Goal: Obtain resource: Download file/media

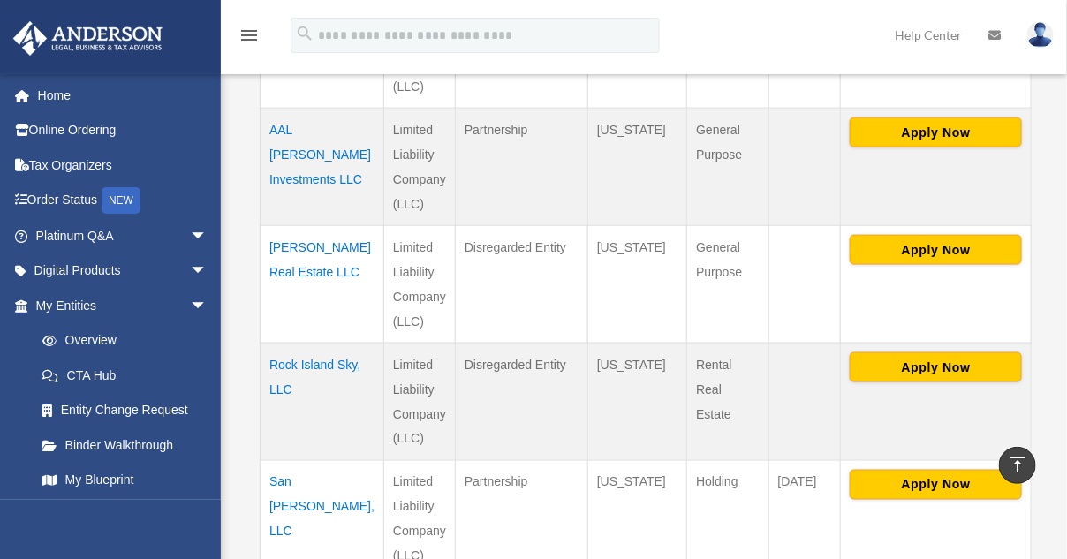
scroll to position [707, 0]
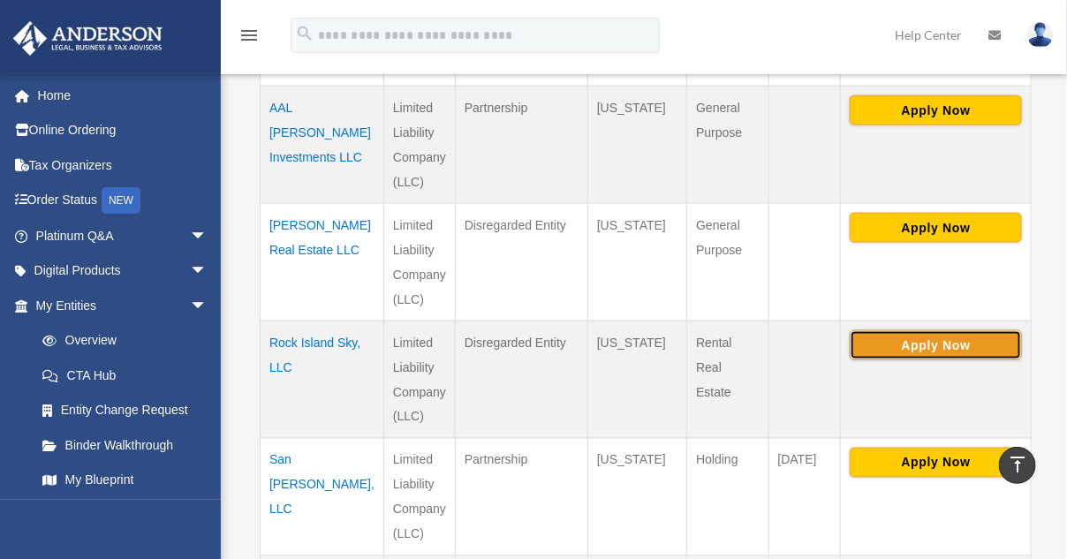
click at [919, 346] on button "Apply Now" at bounding box center [936, 345] width 172 height 30
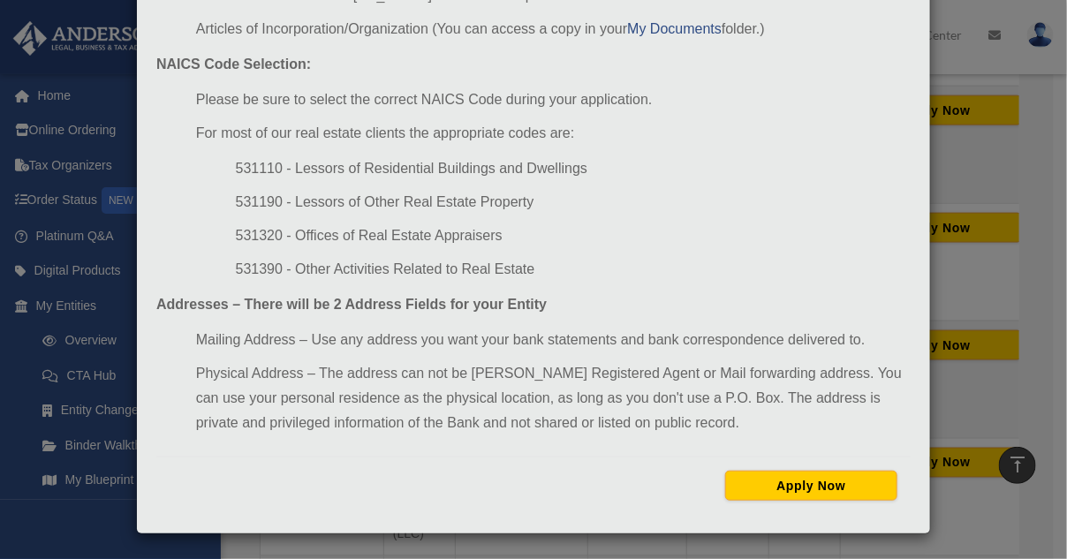
scroll to position [795, 0]
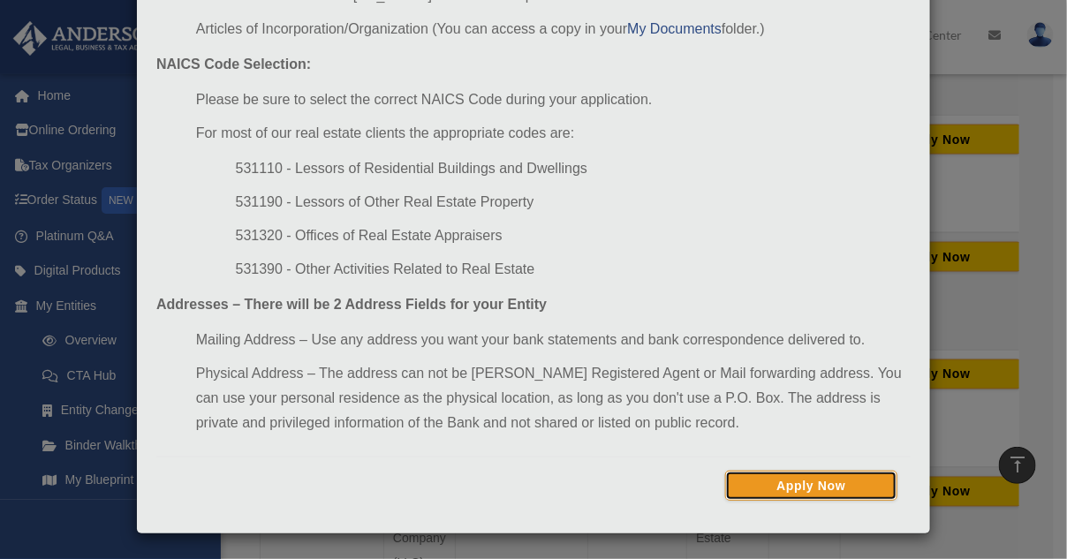
click at [810, 488] on button "Apply Now" at bounding box center [811, 486] width 172 height 30
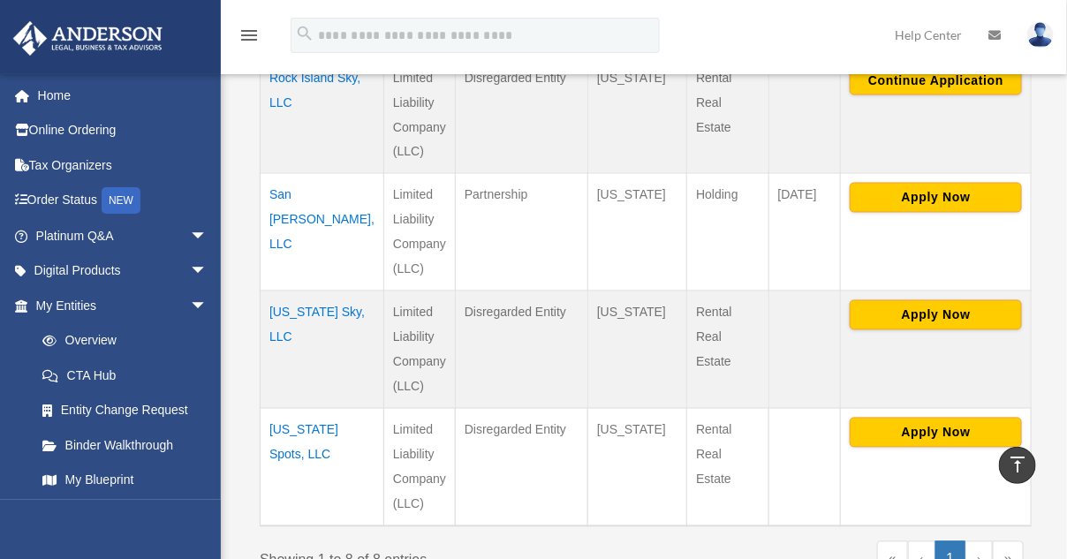
scroll to position [972, 0]
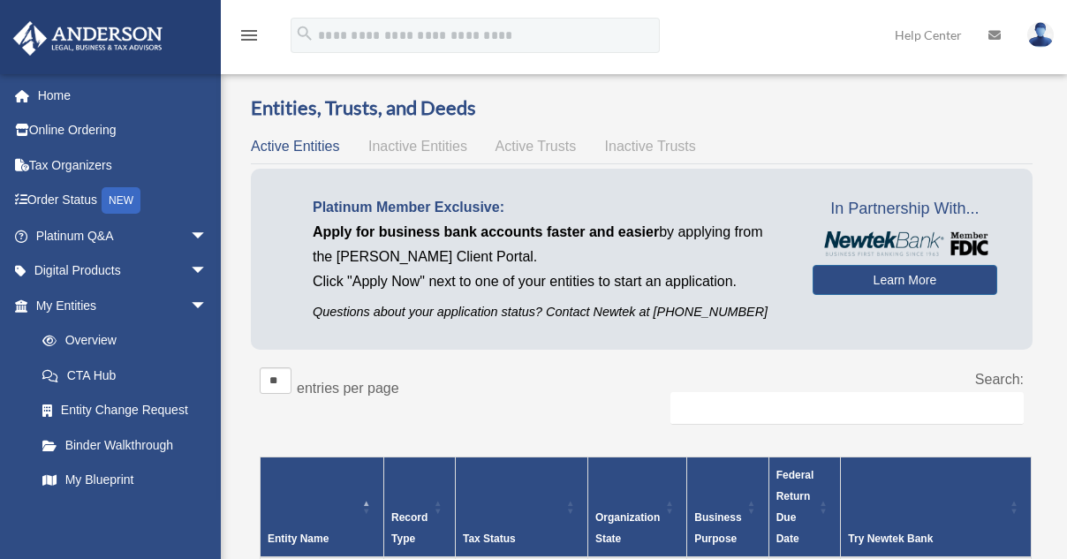
scroll to position [1060, 0]
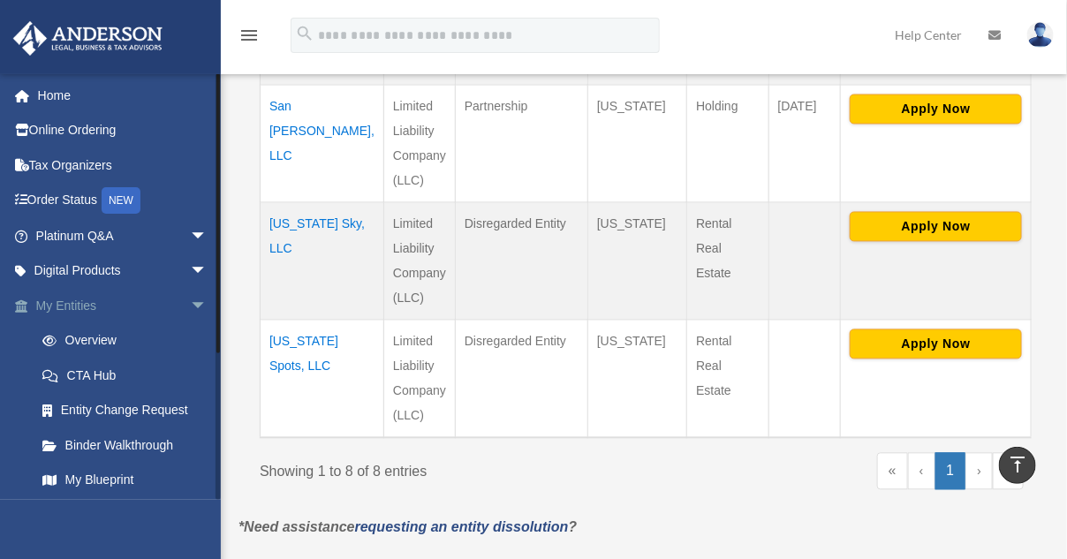
click at [190, 299] on span "arrow_drop_down" at bounding box center [207, 306] width 35 height 36
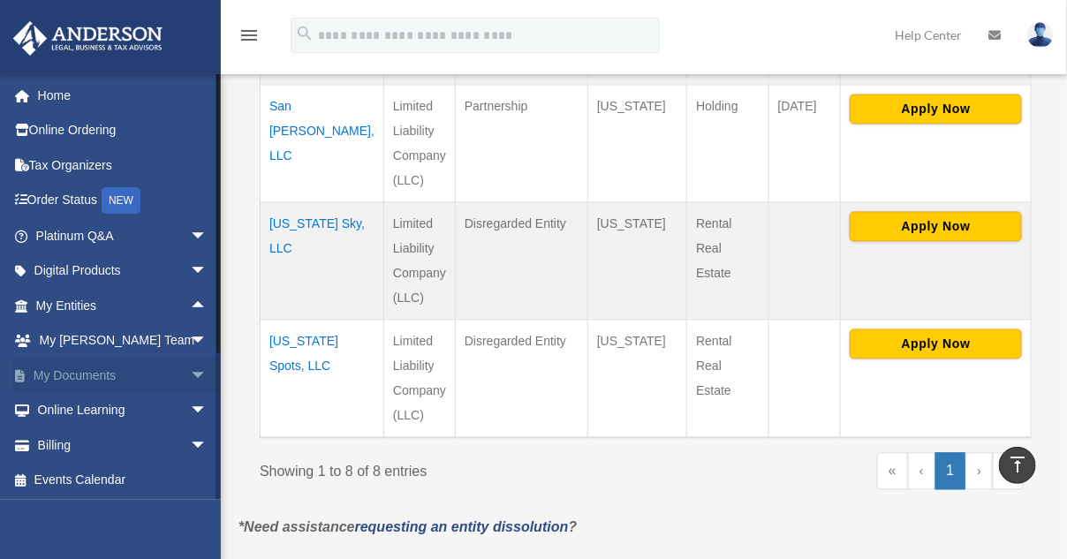
click at [190, 373] on span "arrow_drop_down" at bounding box center [207, 376] width 35 height 36
click at [68, 412] on link "Box" at bounding box center [129, 410] width 209 height 35
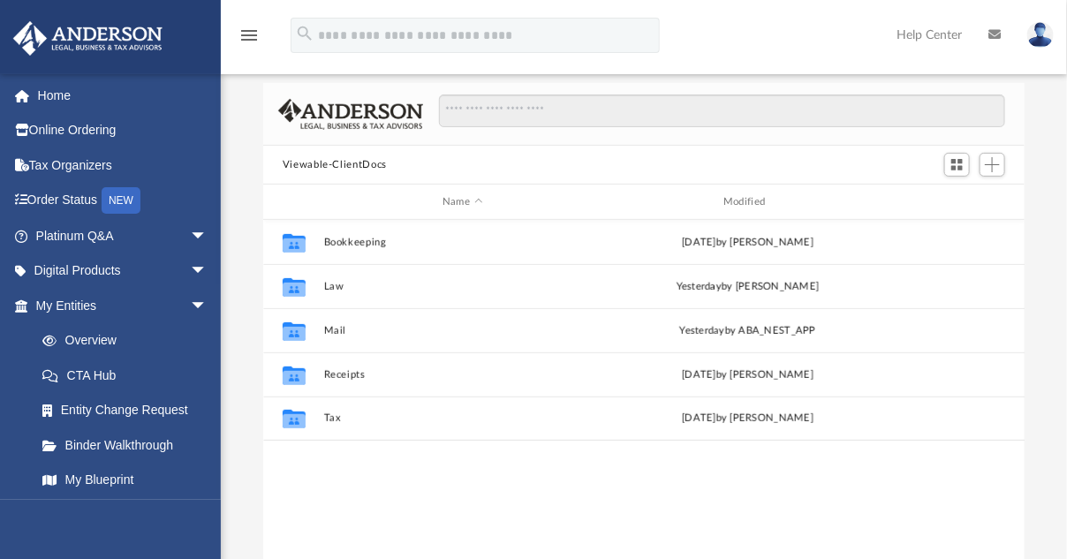
scroll to position [387, 748]
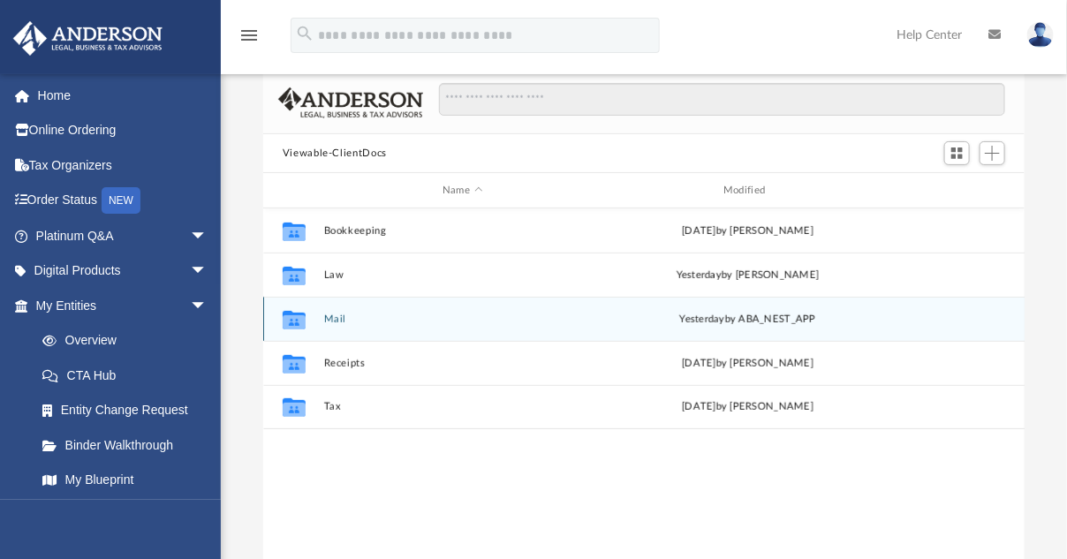
click at [330, 330] on div "Collaborated Folder Mail yesterday by ABA_NEST_APP" at bounding box center [644, 319] width 763 height 44
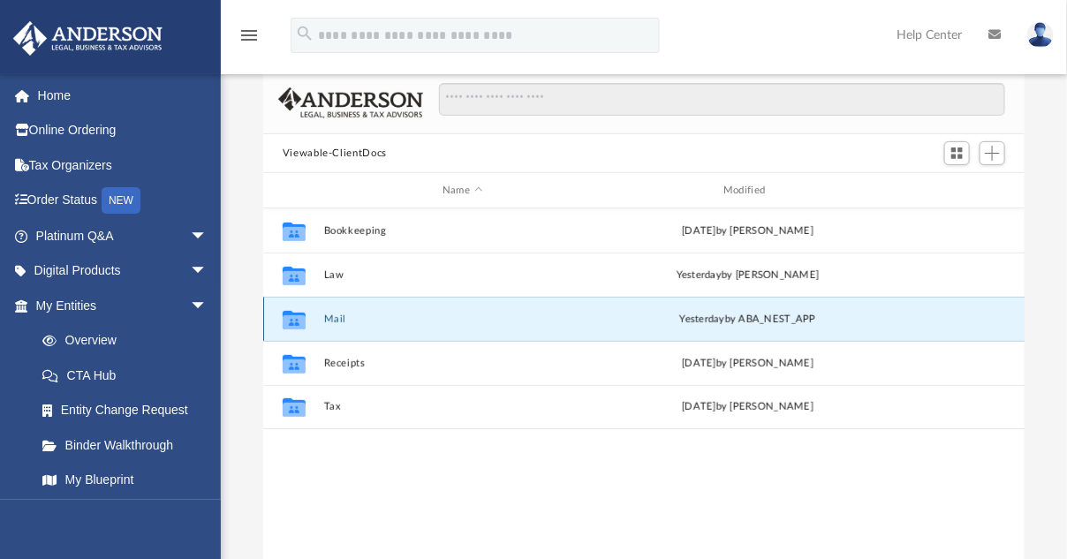
click at [333, 312] on div "Collaborated Folder Mail yesterday by ABA_NEST_APP" at bounding box center [644, 319] width 763 height 44
click at [755, 316] on div "yesterday by ABA_NEST_APP" at bounding box center [747, 320] width 277 height 16
click at [289, 309] on icon "Collaborated Folder" at bounding box center [294, 319] width 28 height 28
click at [289, 320] on icon "grid" at bounding box center [294, 322] width 23 height 14
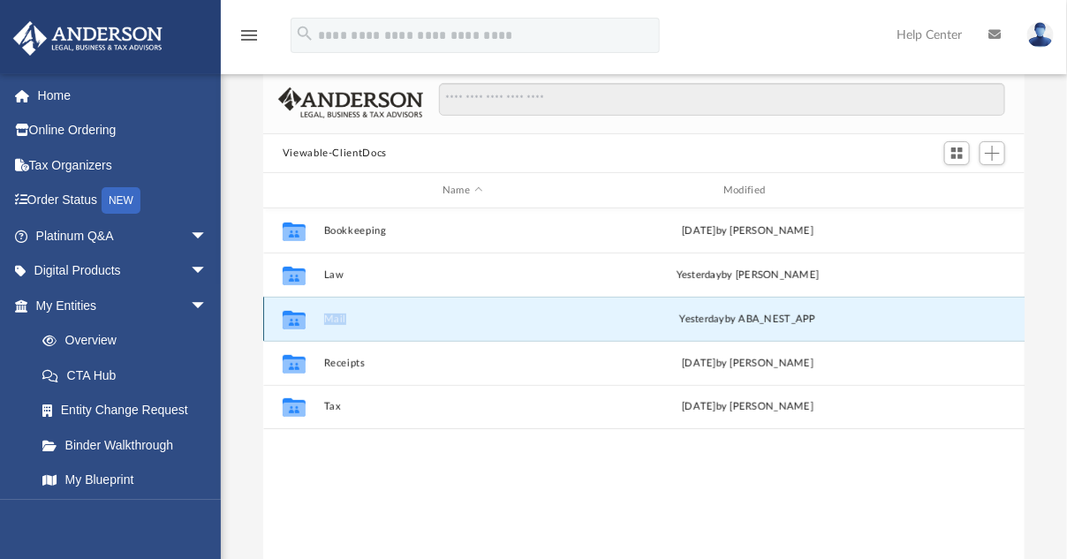
click at [289, 320] on icon "grid" at bounding box center [294, 322] width 23 height 14
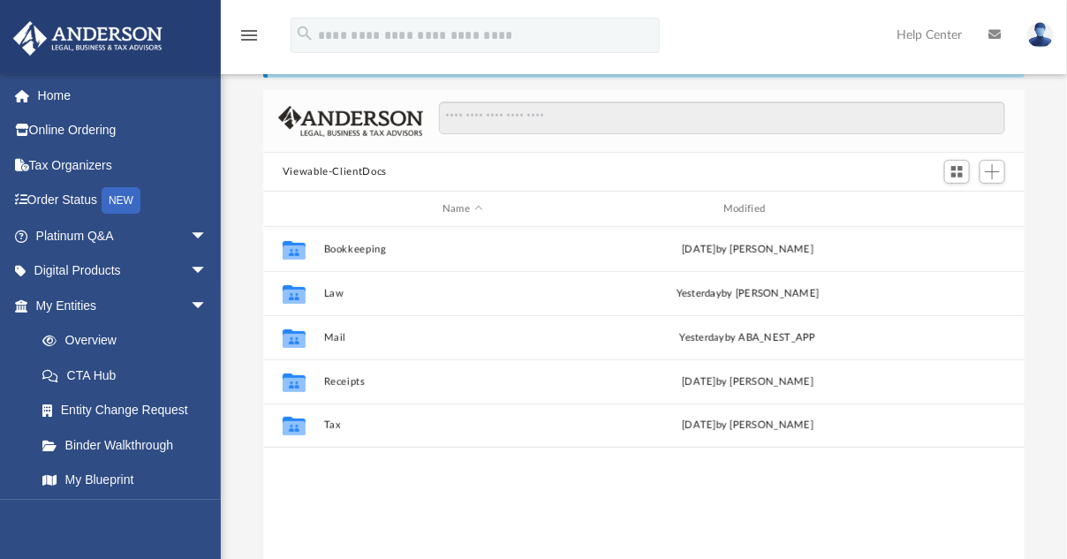
scroll to position [387, 748]
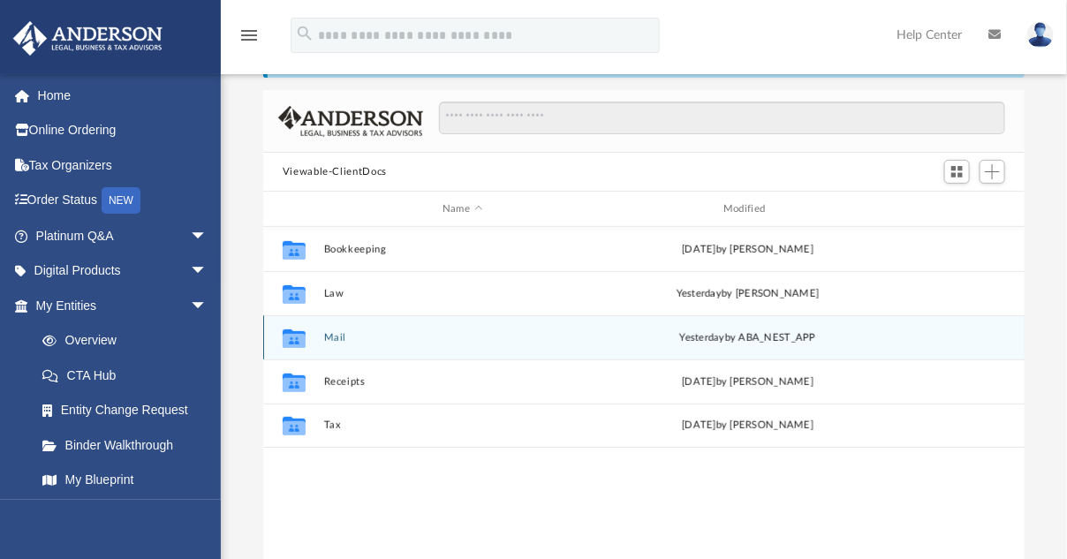
click at [338, 334] on button "Mail" at bounding box center [461, 337] width 277 height 11
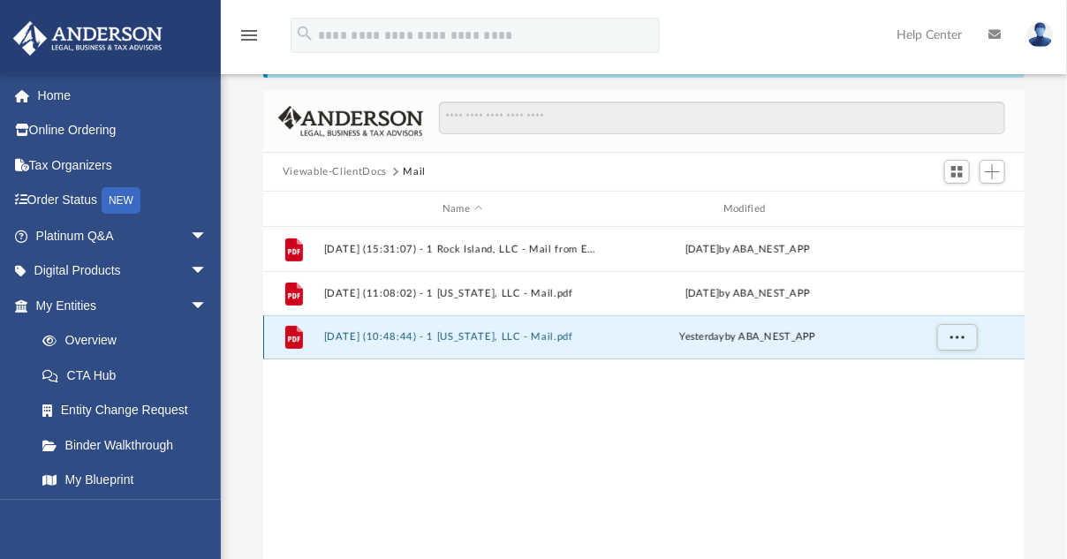
click at [440, 334] on button "2025.08.21 (10:48:44) - 1 Virginia, LLC - Mail.pdf" at bounding box center [461, 336] width 277 height 11
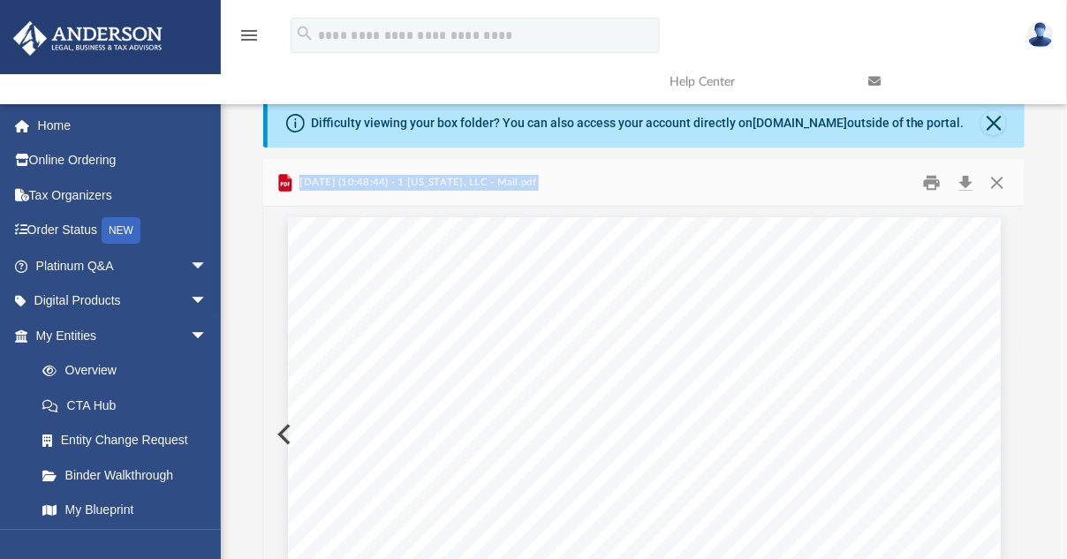
scroll to position [0, 0]
click at [993, 125] on button "Close" at bounding box center [994, 122] width 25 height 25
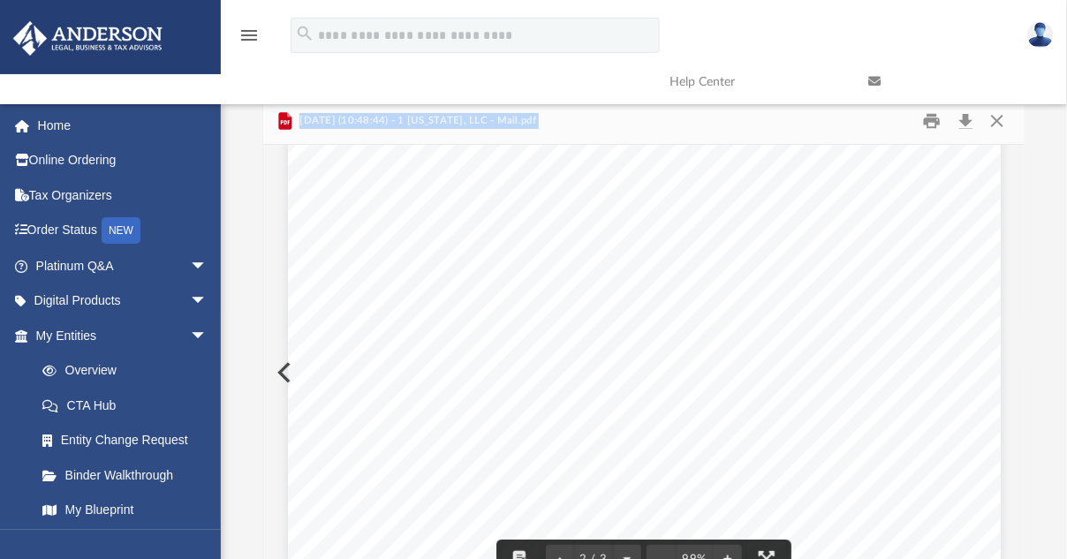
scroll to position [815, 0]
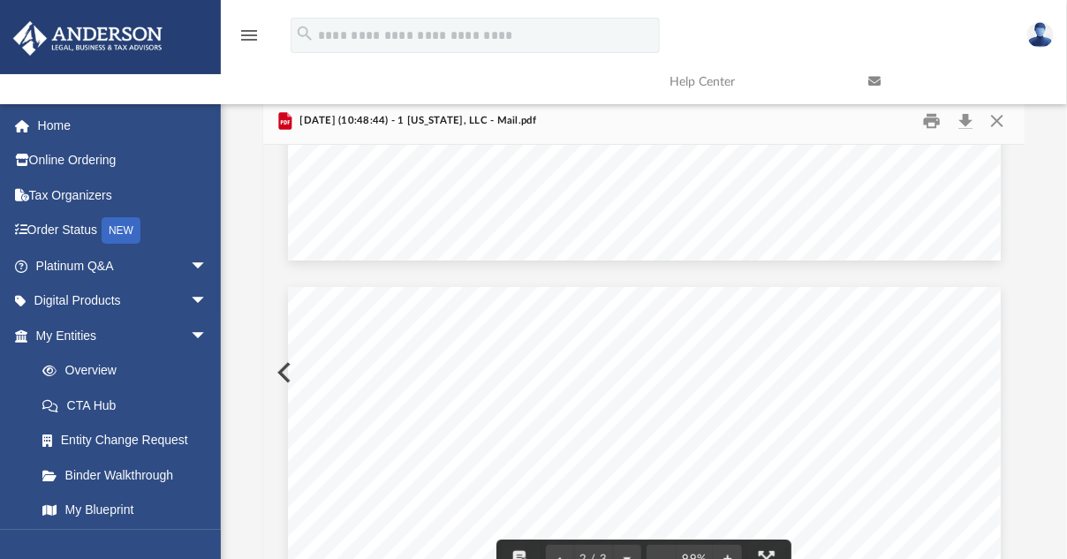
click at [982, 138] on div "2025.08.21 (10:48:44) - 1 Virginia, LLC - Mail.pdf" at bounding box center [644, 121] width 762 height 47
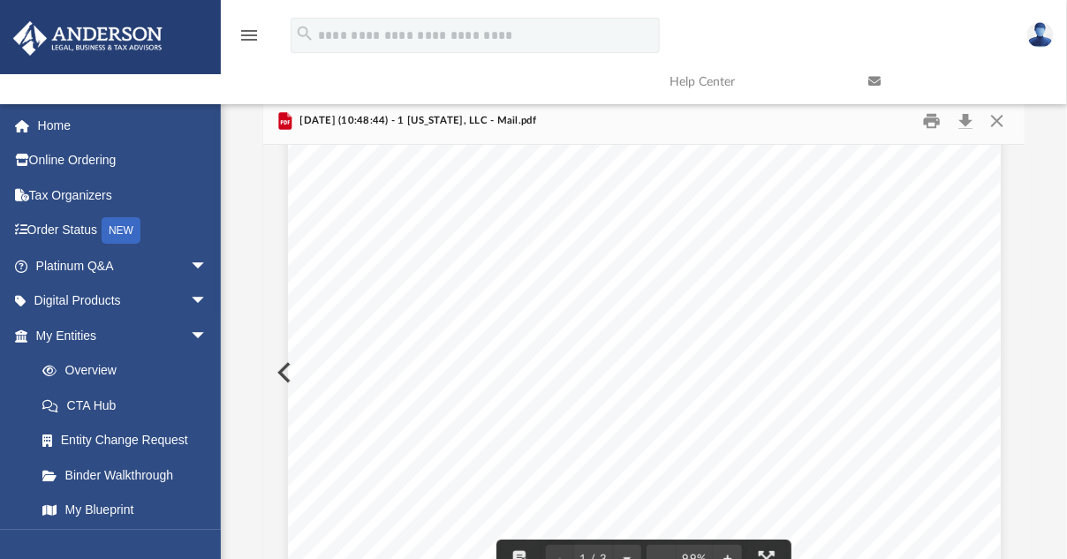
click at [1034, 240] on div "Difficulty viewing your box folder? You can also access your account directly o…" at bounding box center [644, 349] width 846 height 503
click at [1002, 113] on link at bounding box center [954, 82] width 199 height 70
click at [1001, 124] on button "Close" at bounding box center [998, 121] width 32 height 27
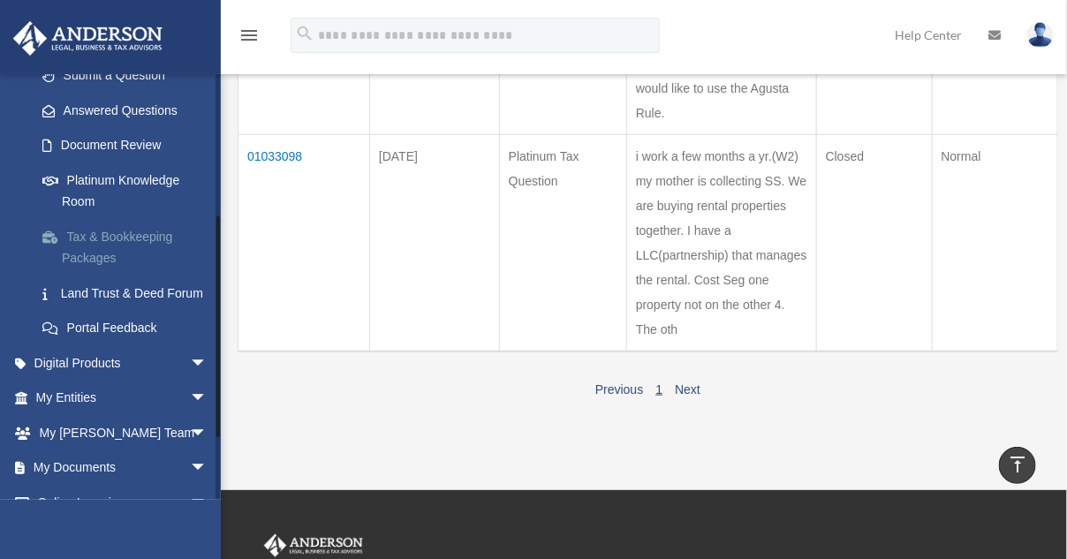
scroll to position [88, 0]
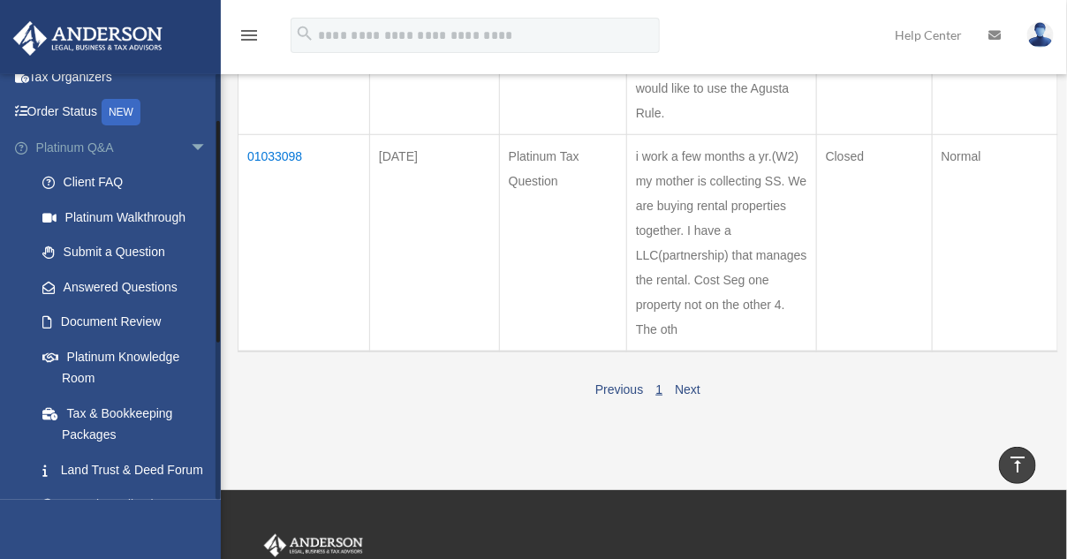
click at [190, 146] on span "arrow_drop_down" at bounding box center [207, 148] width 35 height 36
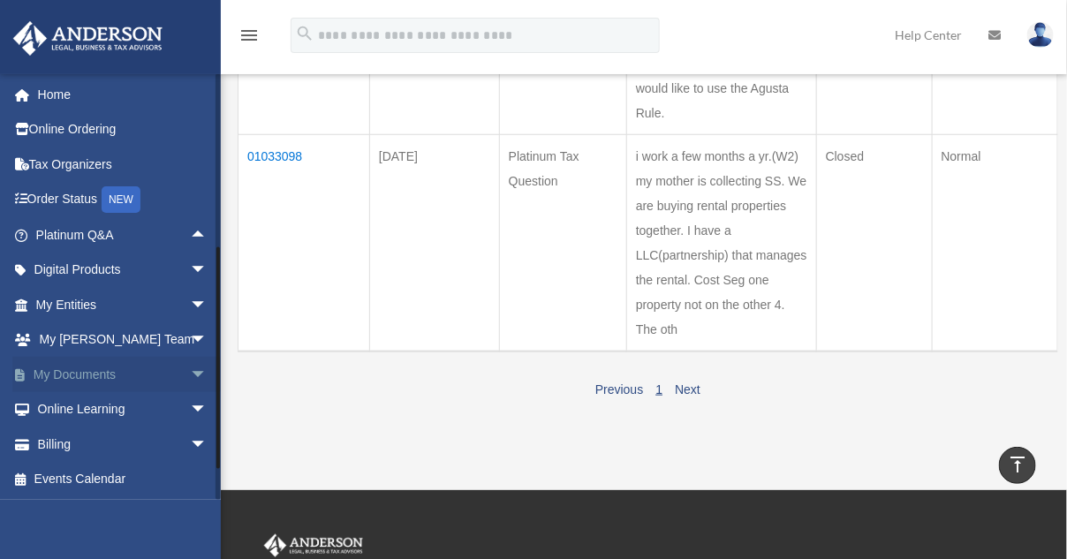
click at [108, 368] on link "My Documents arrow_drop_down" at bounding box center [123, 374] width 222 height 35
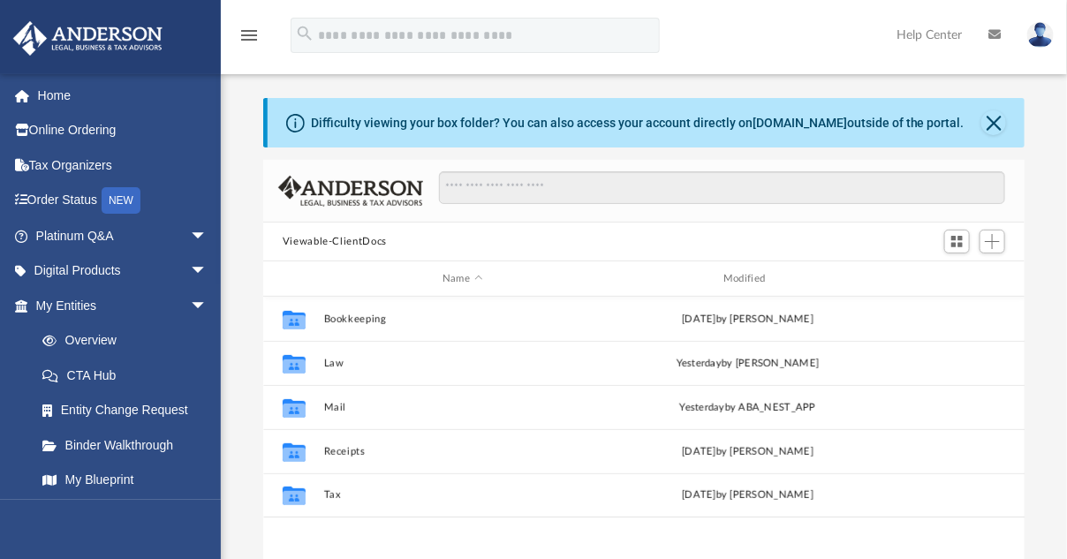
scroll to position [387, 748]
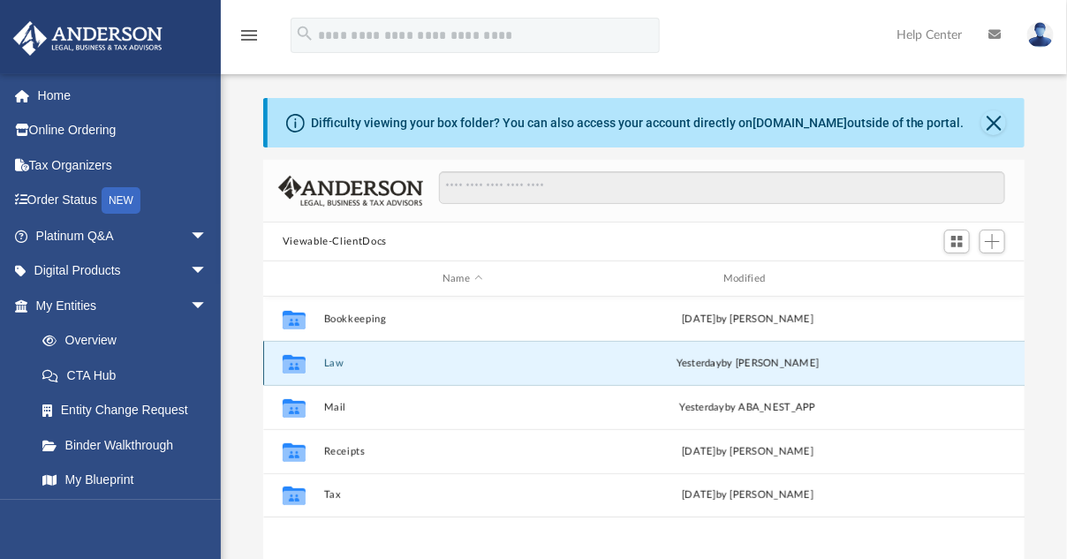
click at [333, 360] on button "Law" at bounding box center [461, 363] width 277 height 11
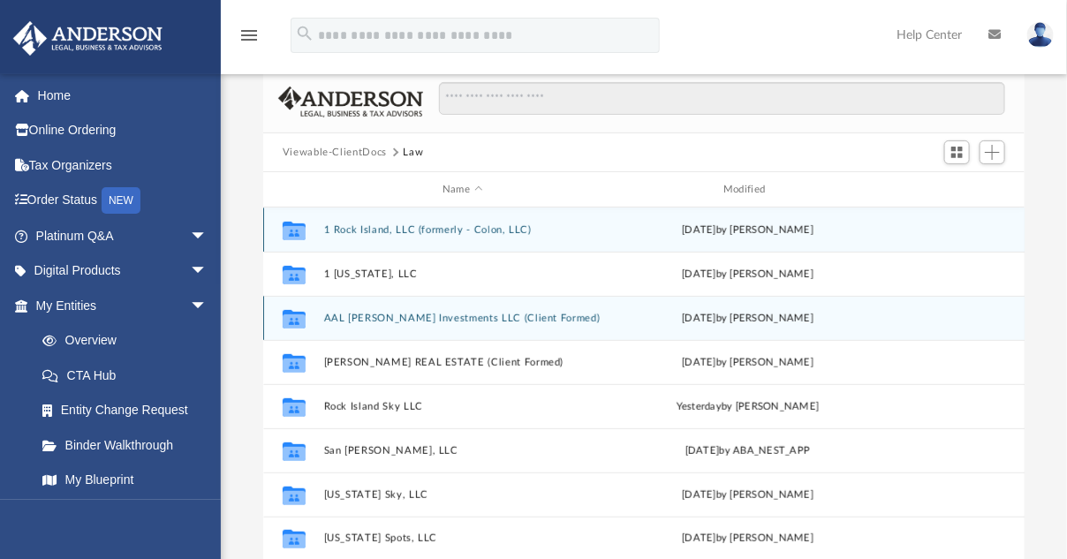
scroll to position [177, 0]
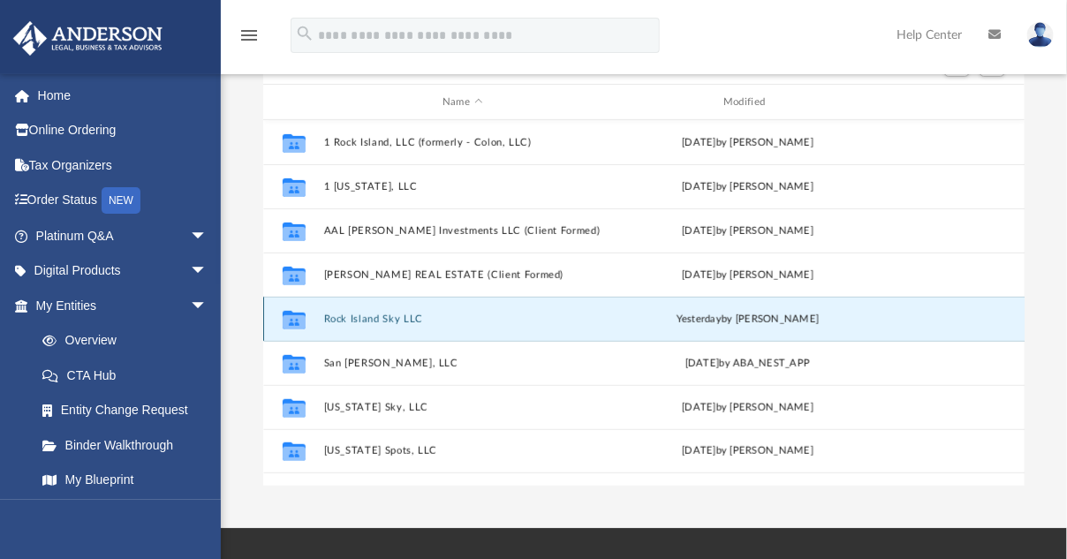
click at [431, 321] on button "Rock Island Sky LLC" at bounding box center [461, 319] width 277 height 11
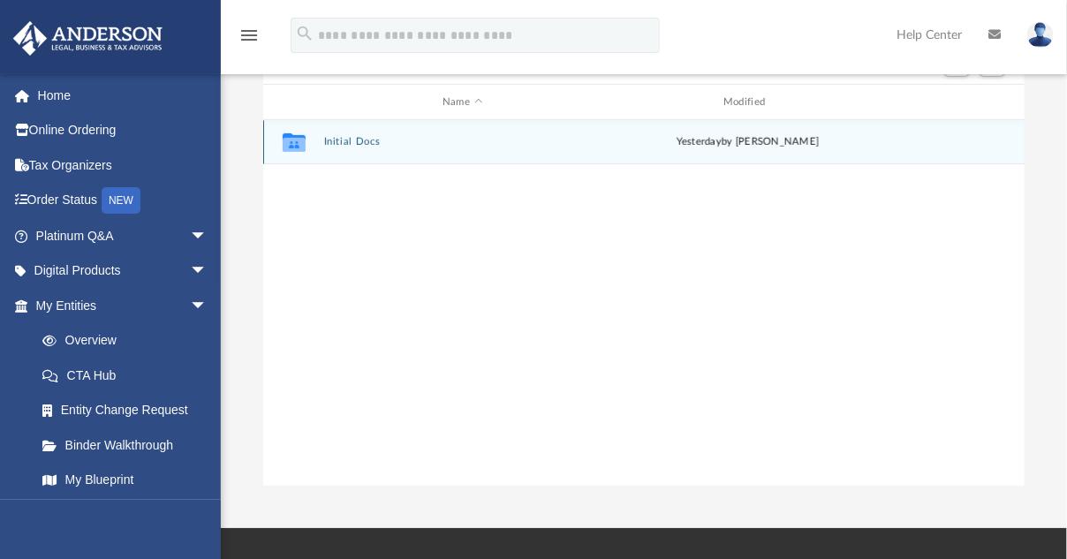
click at [694, 135] on div "yesterday by Mya Ford" at bounding box center [747, 142] width 277 height 16
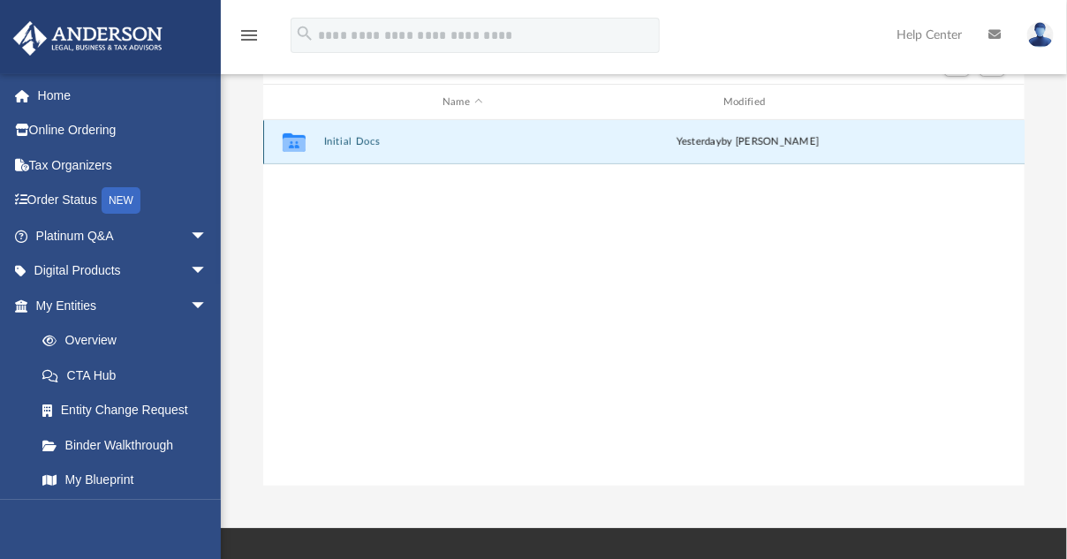
click at [355, 147] on button "Initial Docs" at bounding box center [461, 141] width 277 height 11
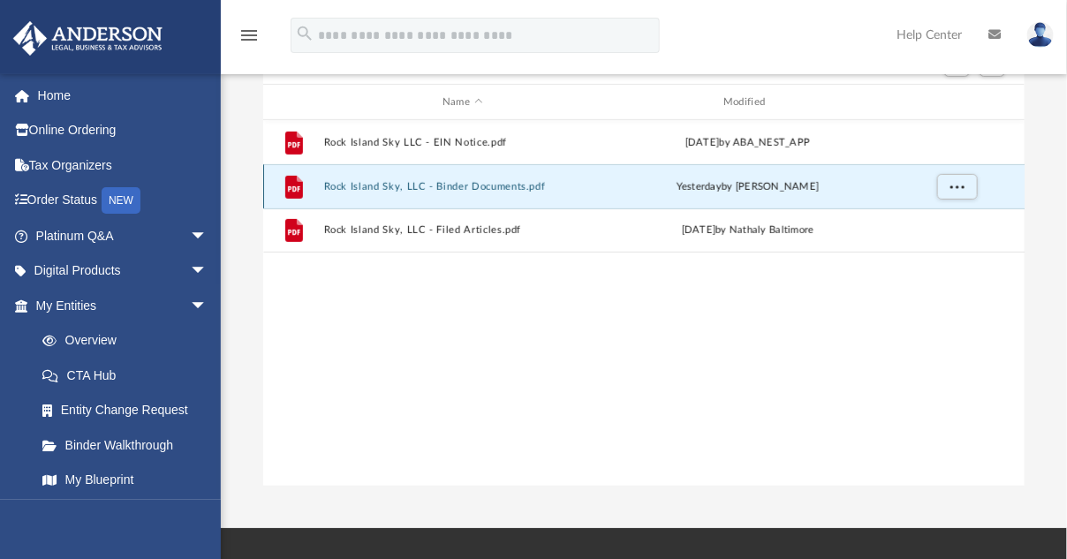
click at [377, 187] on button "Rock Island Sky, LLC - Binder Documents.pdf" at bounding box center [461, 186] width 277 height 11
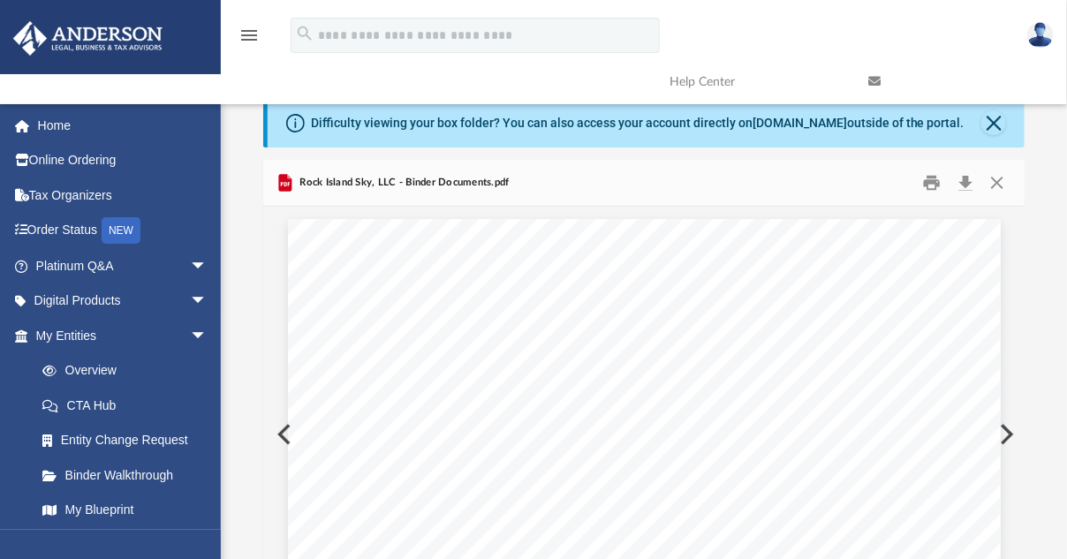
scroll to position [44665, 0]
click at [991, 178] on button "Close" at bounding box center [998, 183] width 32 height 27
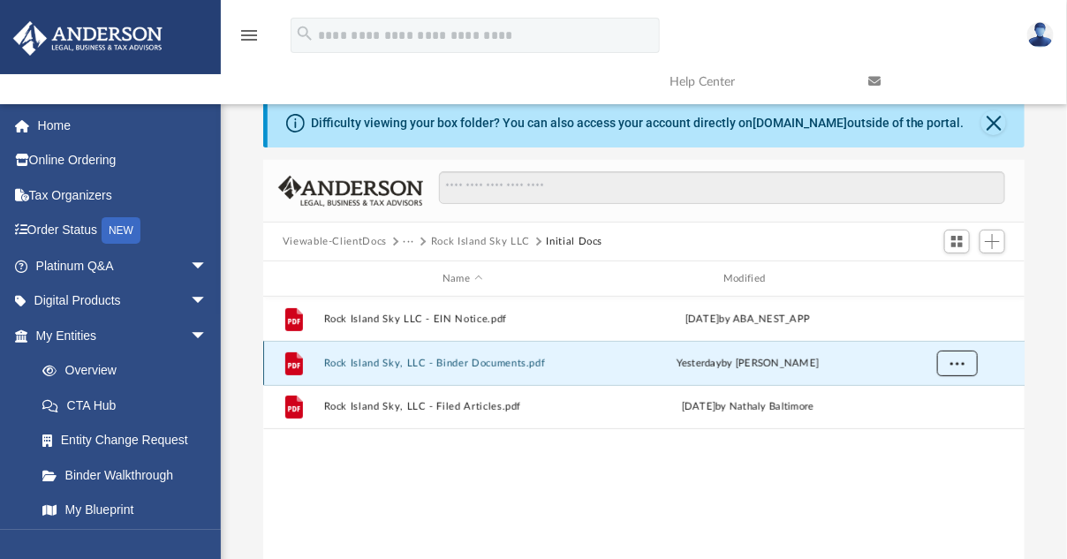
click at [960, 364] on span "More options" at bounding box center [957, 363] width 14 height 10
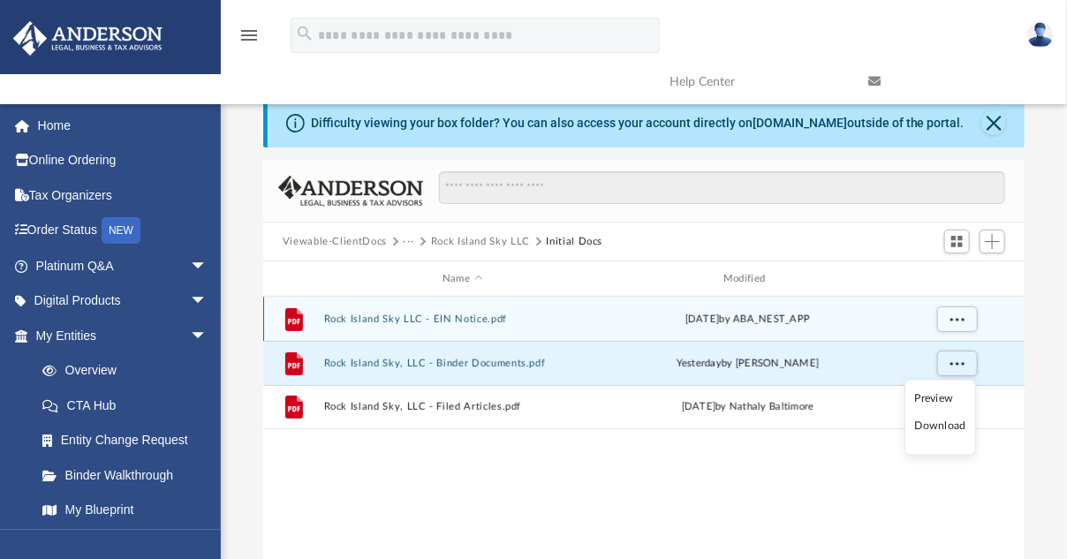
click at [514, 320] on button "Rock Island Sky LLC - EIN Notice.pdf" at bounding box center [461, 319] width 277 height 11
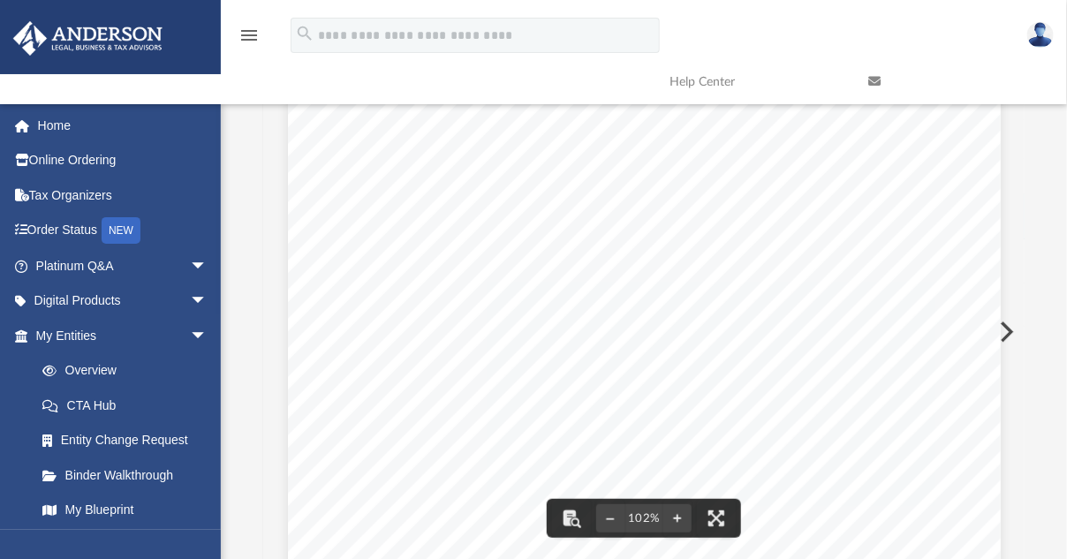
scroll to position [0, 0]
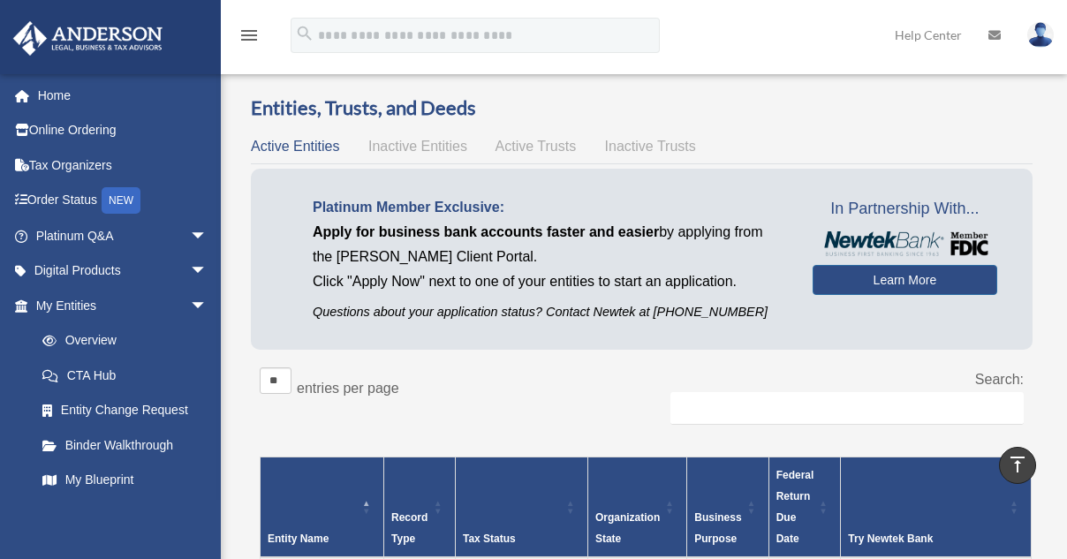
scroll to position [972, 0]
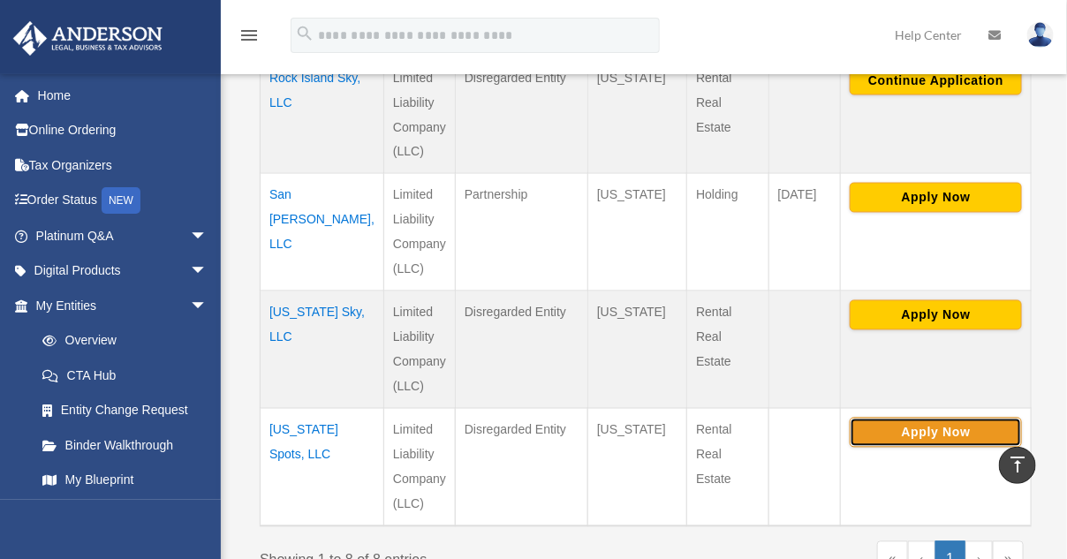
click at [939, 427] on button "Apply Now" at bounding box center [936, 433] width 172 height 30
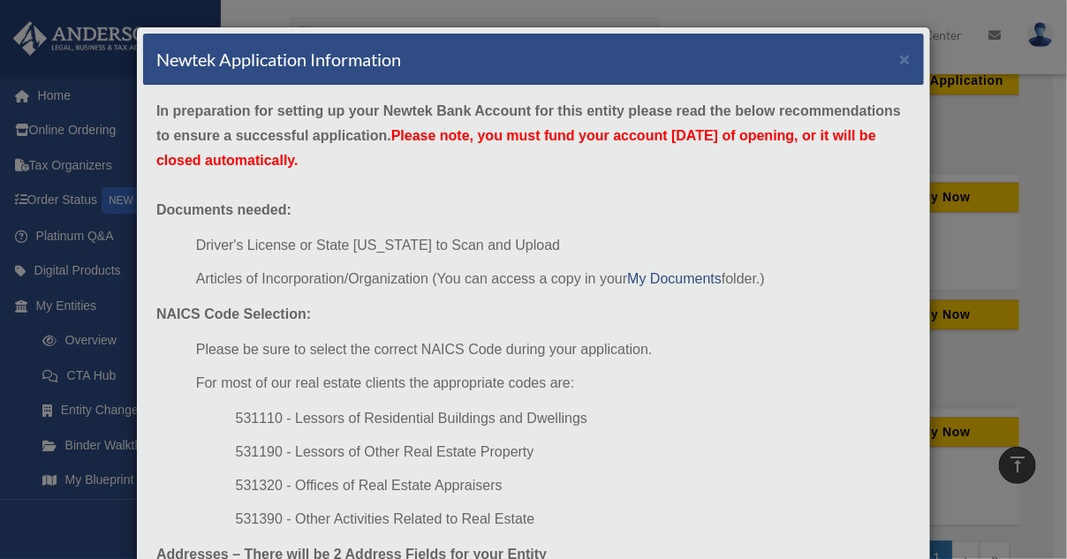
scroll to position [250, 0]
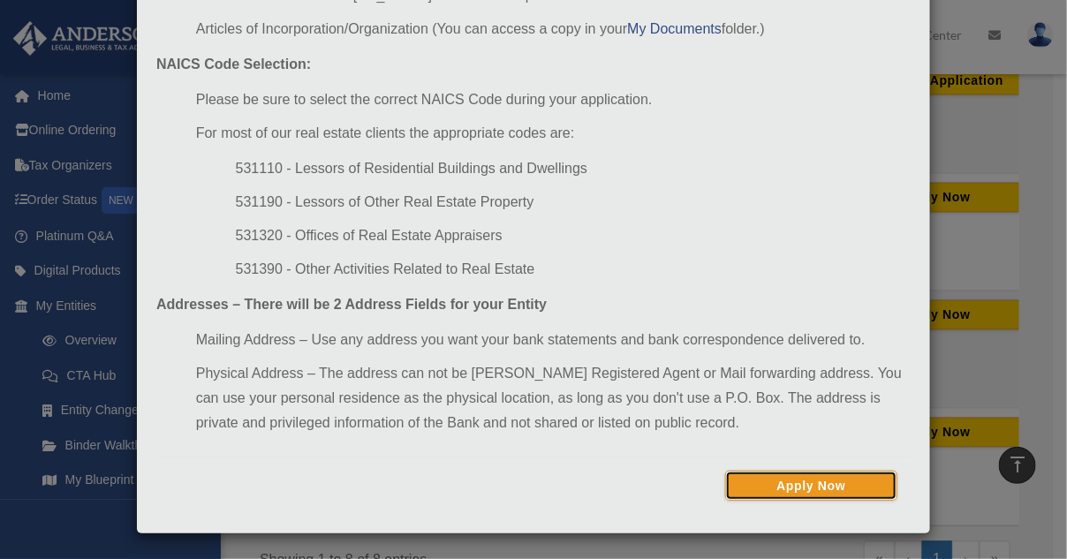
click at [818, 481] on button "Apply Now" at bounding box center [811, 486] width 172 height 30
